Goal: Information Seeking & Learning: Learn about a topic

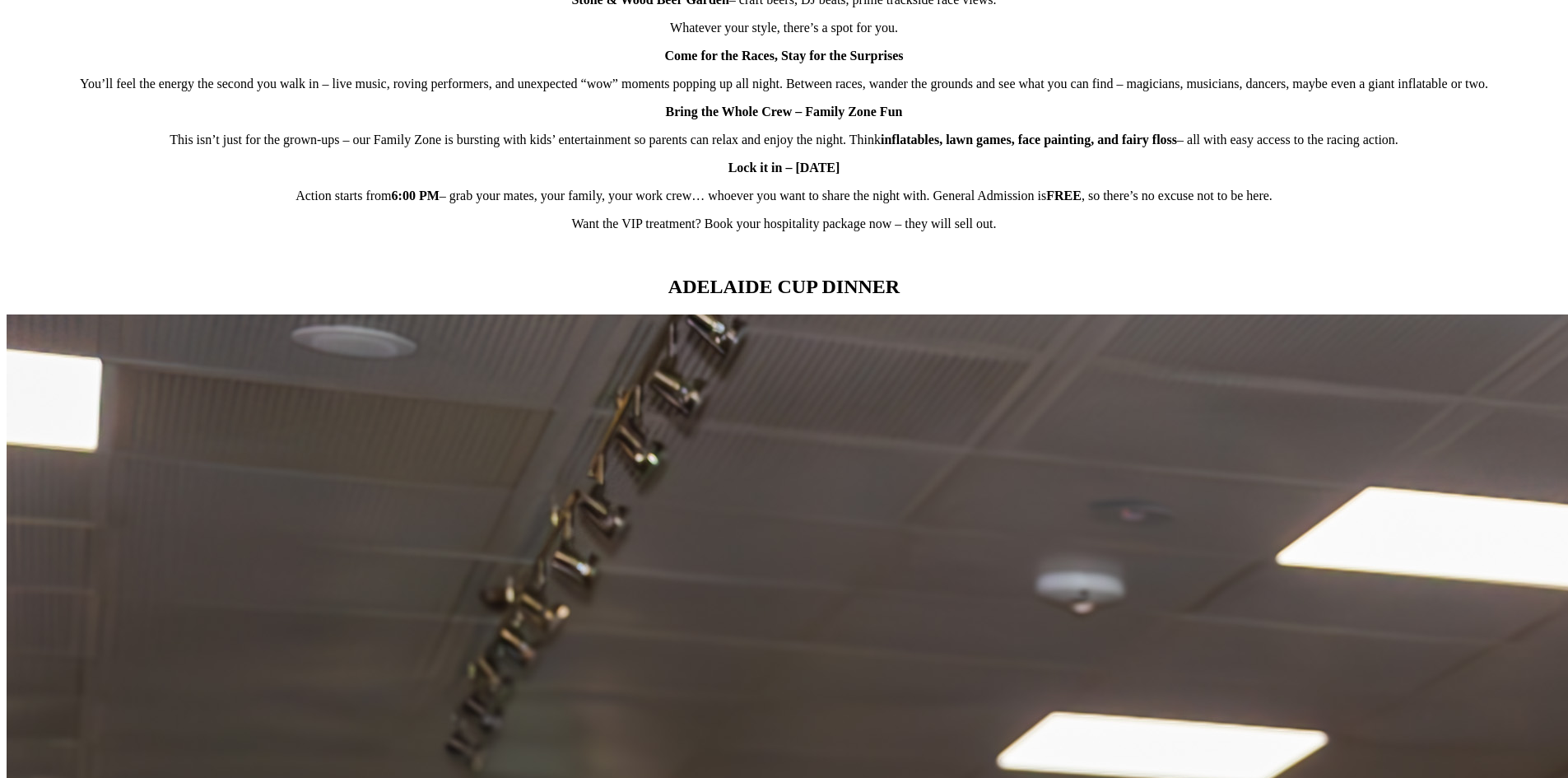
scroll to position [1564, 0]
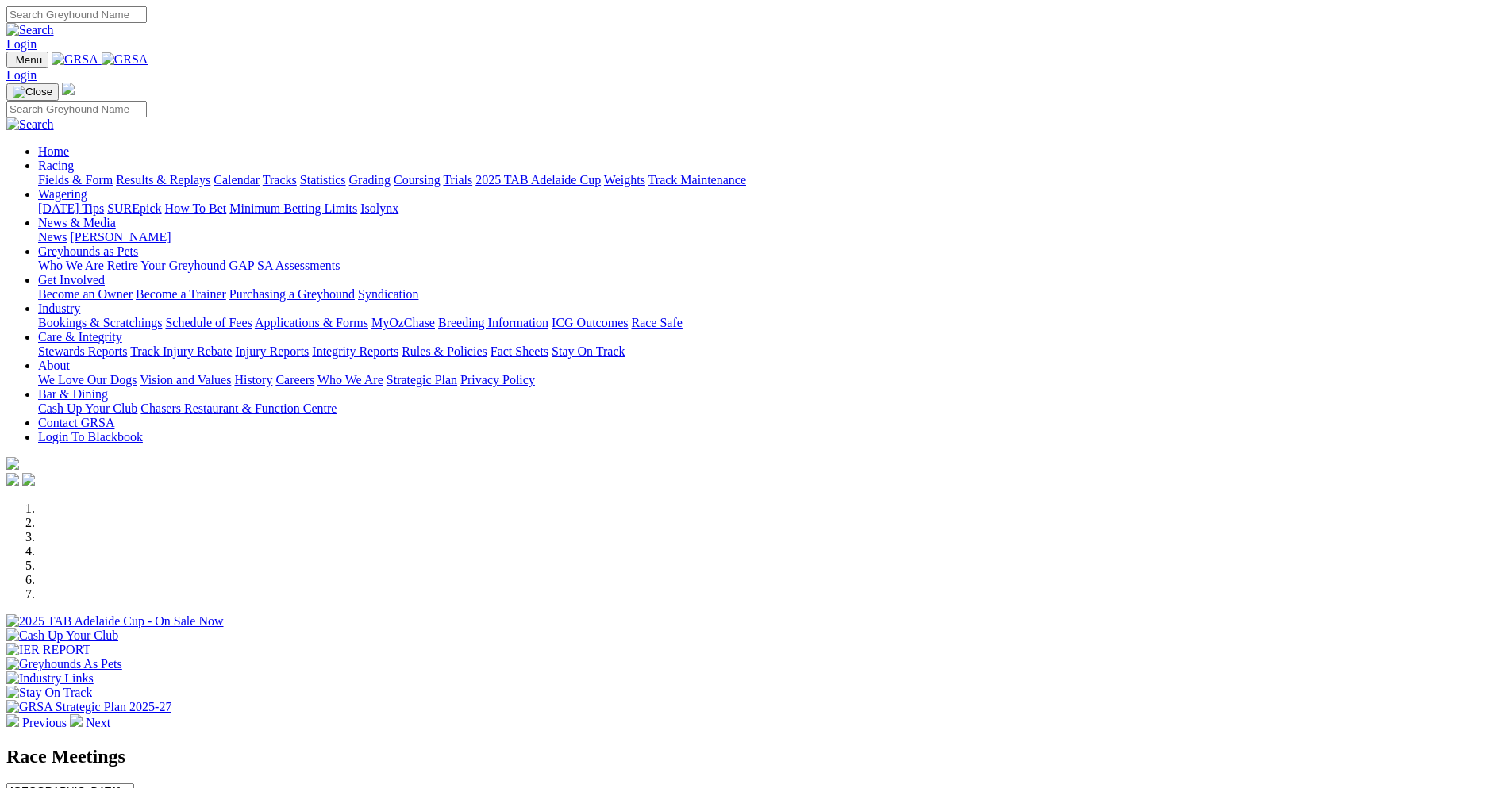
click at [116, 216] on link "News & Media" at bounding box center [76, 223] width 78 height 14
click at [67, 230] on link "News" at bounding box center [51, 237] width 28 height 14
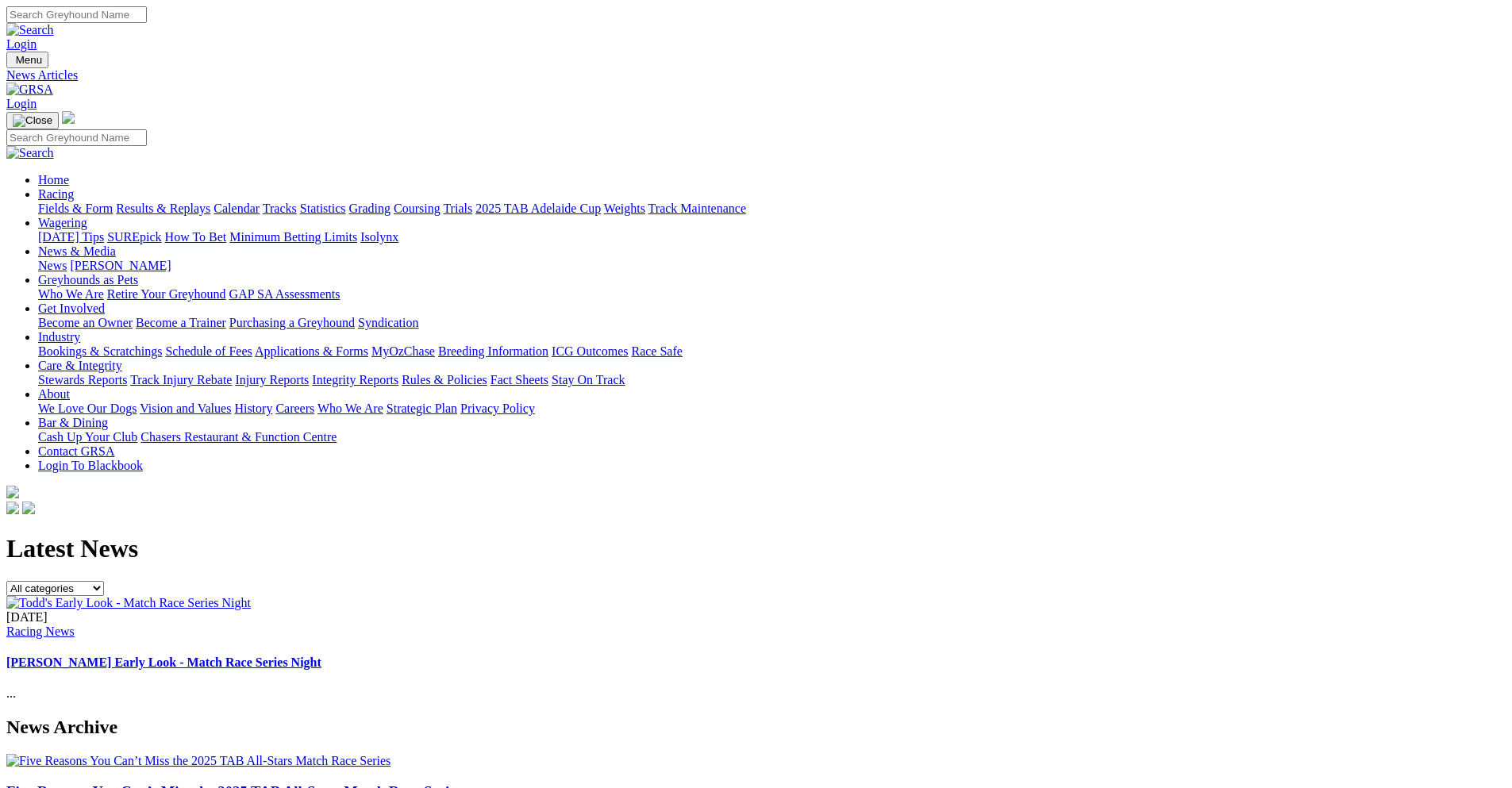
click at [74, 188] on link "Racing" at bounding box center [56, 194] width 36 height 14
click at [113, 201] on link "Fields & Form" at bounding box center [75, 208] width 75 height 14
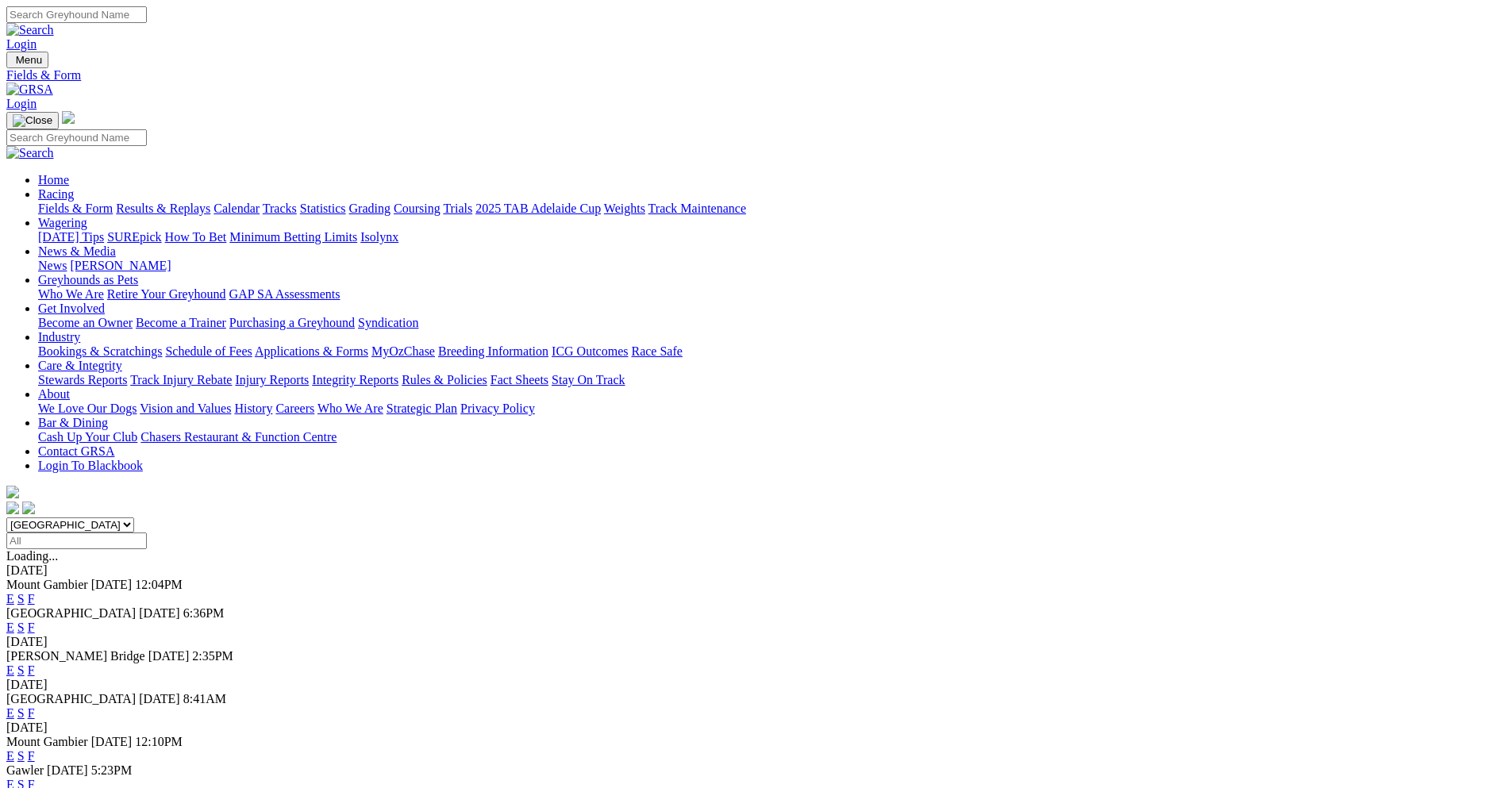
click at [53, 82] on img at bounding box center [29, 89] width 47 height 15
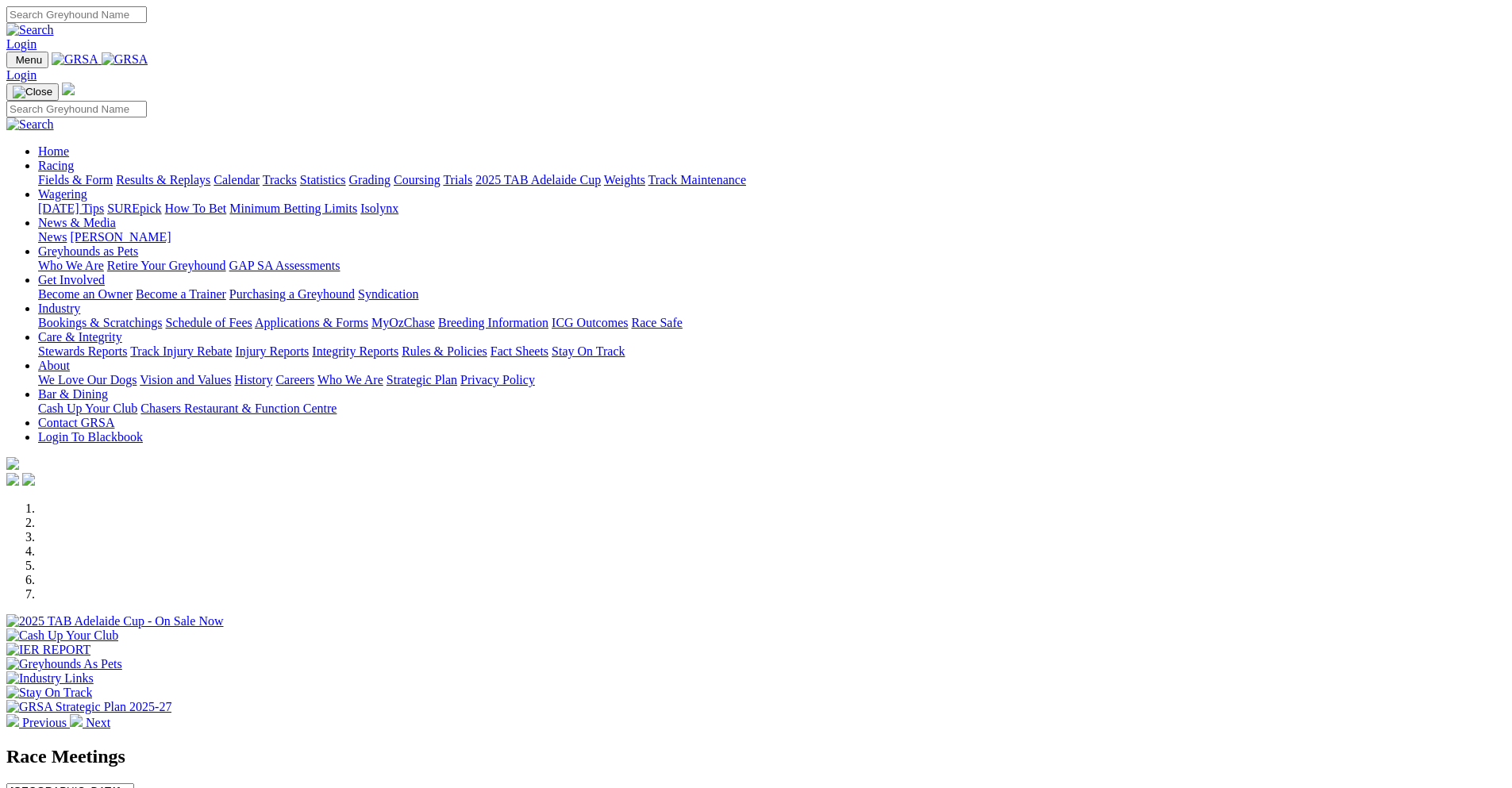
click at [647, 629] on div at bounding box center [756, 629] width 1500 height 0
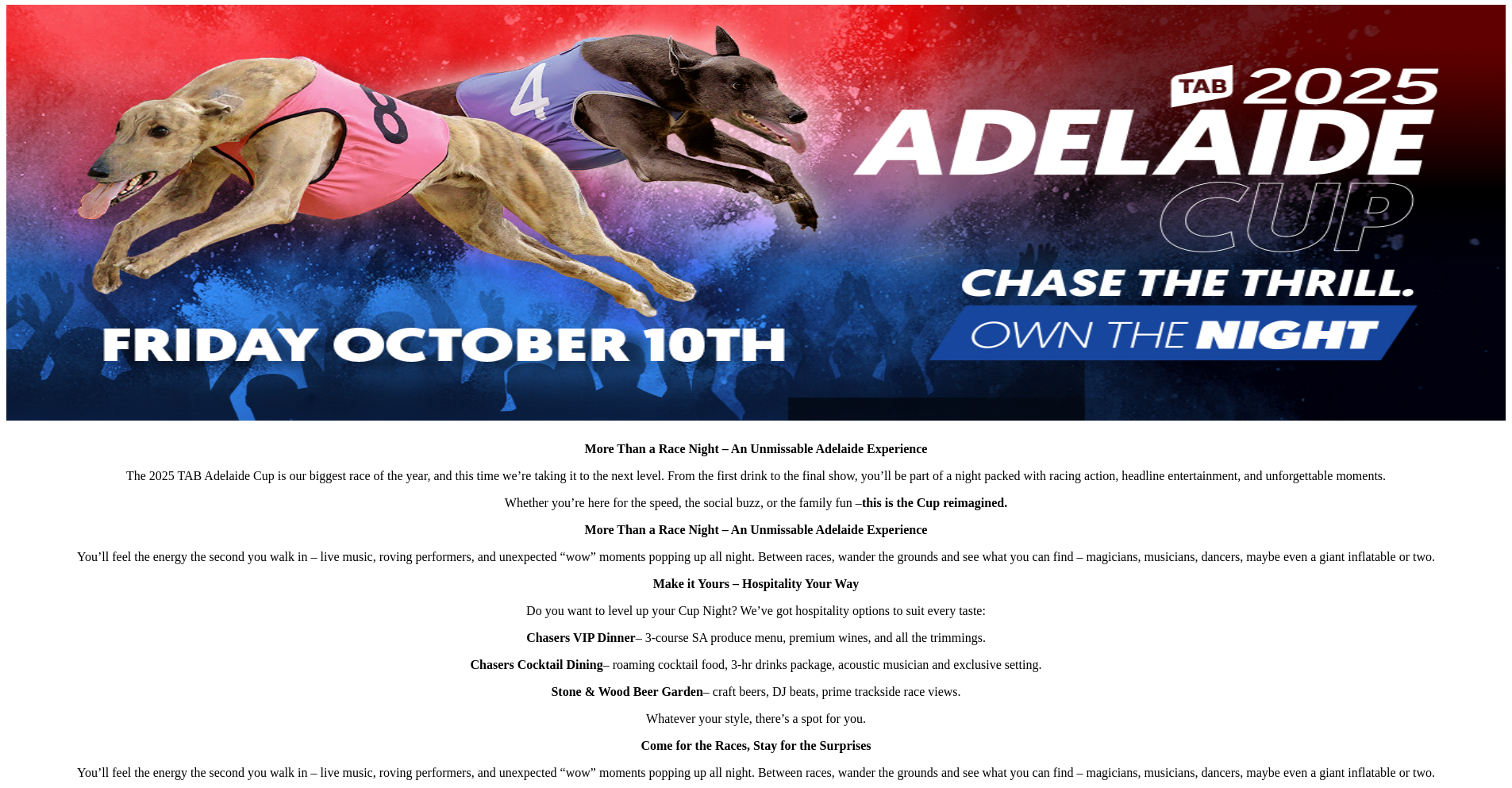
scroll to position [635, 0]
